Goal: Check status: Check status

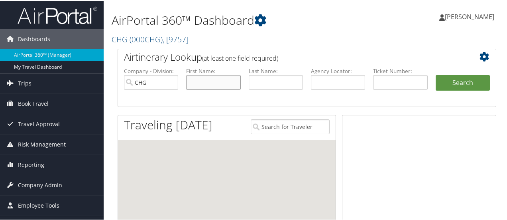
click at [215, 82] on input "text" at bounding box center [213, 81] width 54 height 15
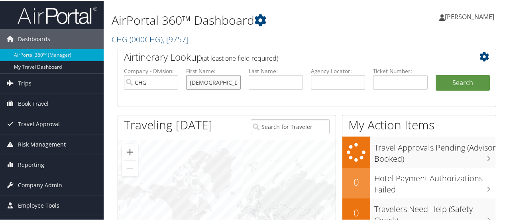
drag, startPoint x: 222, startPoint y: 82, endPoint x: 167, endPoint y: 80, distance: 55.8
click at [167, 80] on ul "Company - Division: CHG First Name: eskarous Last Name: Agency Locator: Departu…" at bounding box center [307, 86] width 374 height 40
type input "eskarous"
click at [288, 84] on input "text" at bounding box center [276, 81] width 54 height 15
paste input "eskarous"
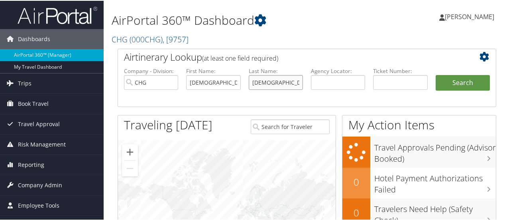
type input "eskarous"
drag, startPoint x: 213, startPoint y: 83, endPoint x: 114, endPoint y: 80, distance: 98.5
click at [114, 80] on div "Airtinerary Lookup (at least one field required) Company - Division: CHG First …" at bounding box center [307, 201] width 390 height 306
type input "hany"
click at [453, 81] on button "Search" at bounding box center [462, 82] width 54 height 16
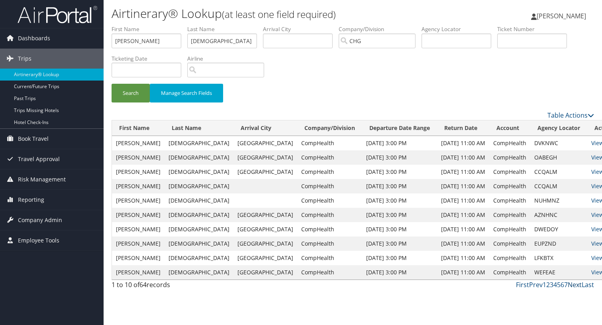
click at [498, 218] on link "Next" at bounding box center [575, 284] width 14 height 9
click at [498, 199] on link "View" at bounding box center [597, 200] width 12 height 8
click at [498, 215] on link "View" at bounding box center [597, 215] width 12 height 8
click at [498, 186] on link "View" at bounding box center [597, 186] width 12 height 8
click at [498, 218] on link "View" at bounding box center [597, 229] width 12 height 8
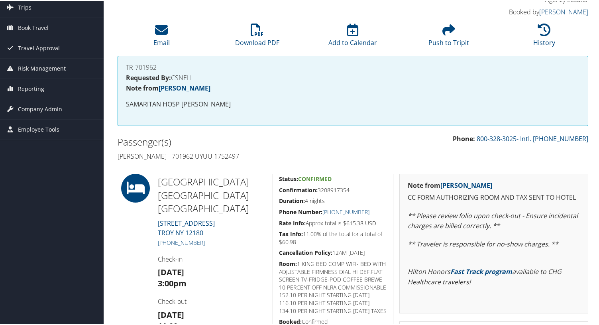
scroll to position [40, 0]
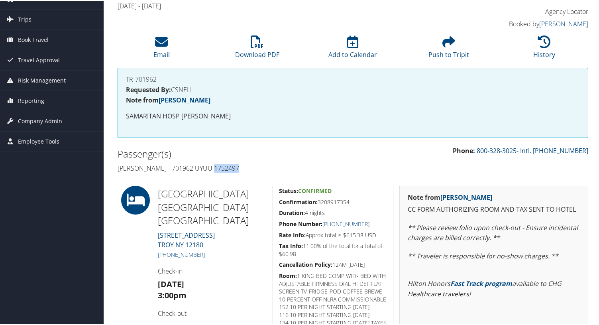
drag, startPoint x: 240, startPoint y: 167, endPoint x: 215, endPoint y: 170, distance: 25.0
click at [215, 170] on h4 "[PERSON_NAME] - 701962 UYUU 1752497" at bounding box center [232, 167] width 229 height 9
copy h4 "1752497"
